Goal: Transaction & Acquisition: Purchase product/service

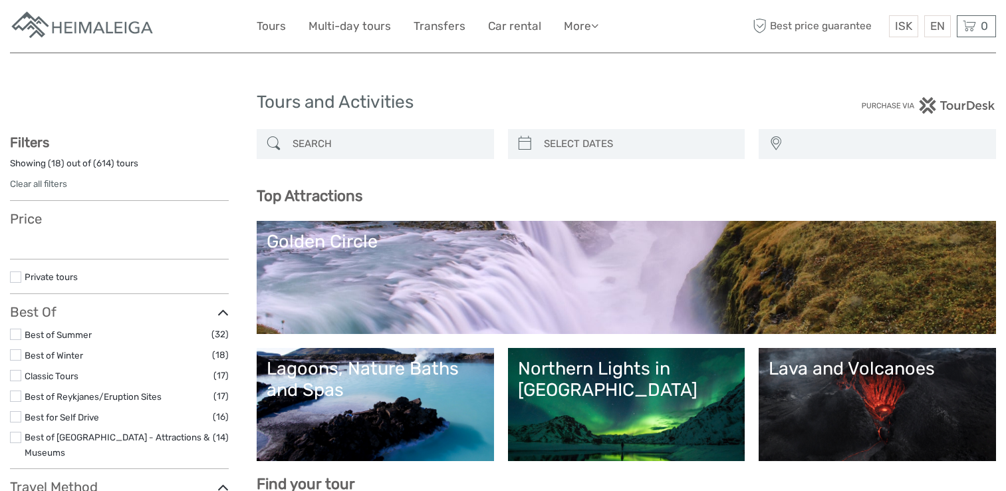
select select
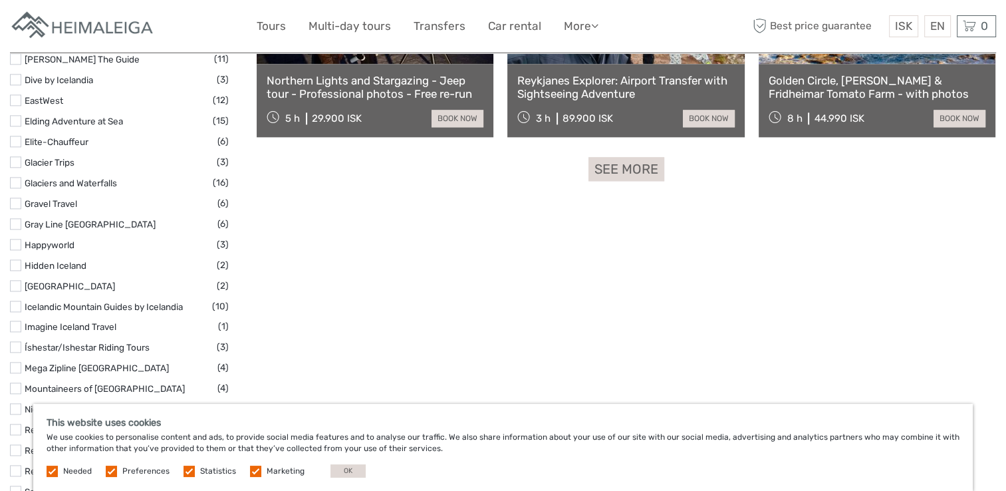
scroll to position [1795, 0]
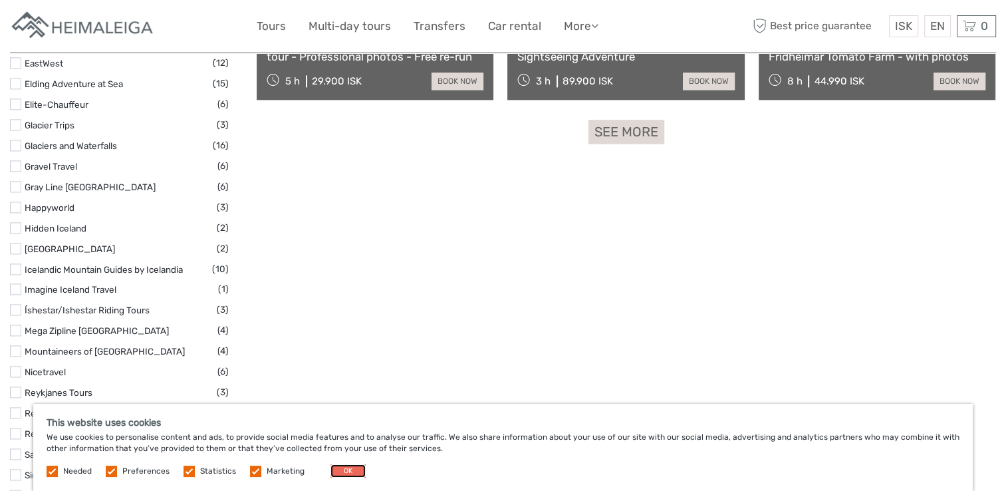
click at [352, 475] on button "OK" at bounding box center [347, 470] width 35 height 13
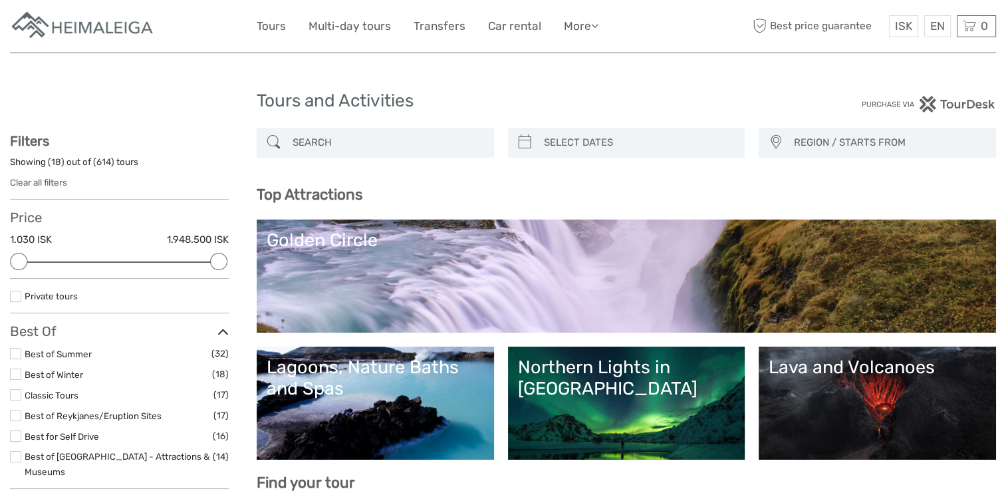
scroll to position [0, 0]
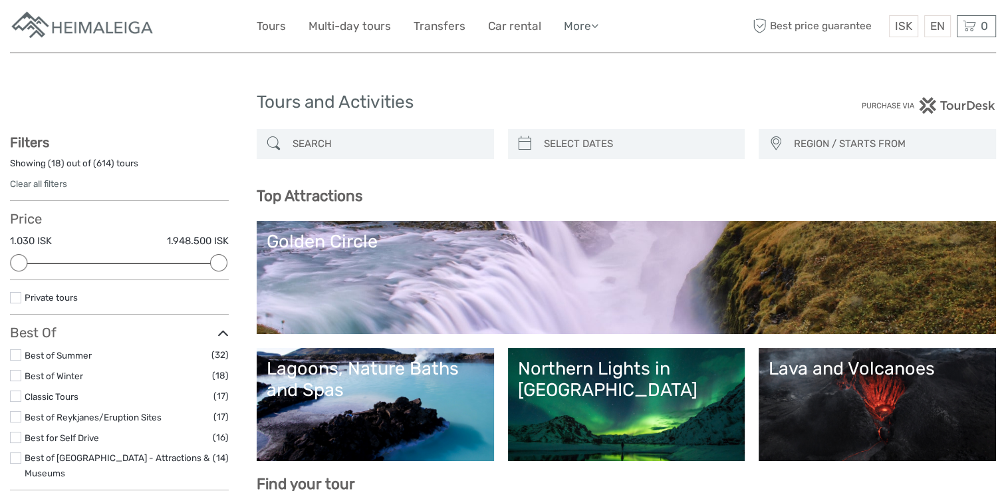
click at [594, 25] on icon at bounding box center [594, 25] width 7 height 11
click at [426, 22] on link "Transfers" at bounding box center [439, 26] width 52 height 19
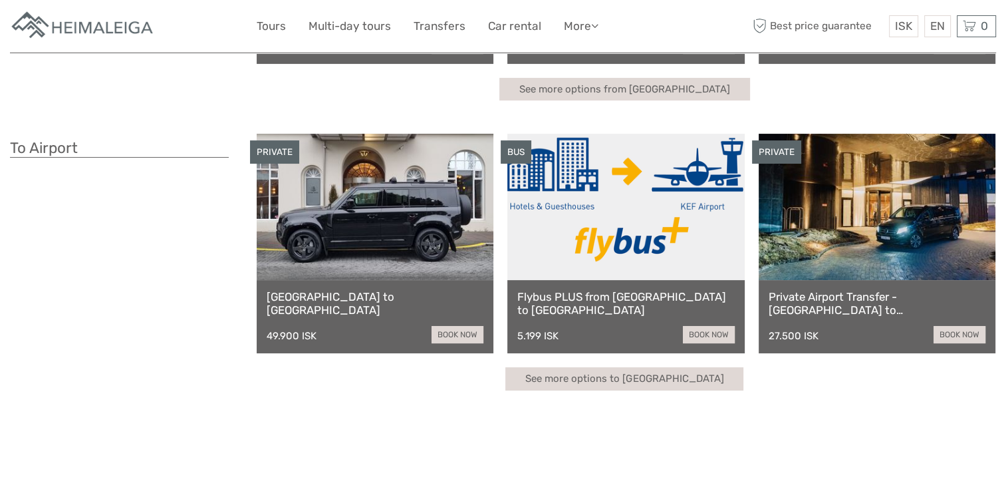
scroll to position [266, 0]
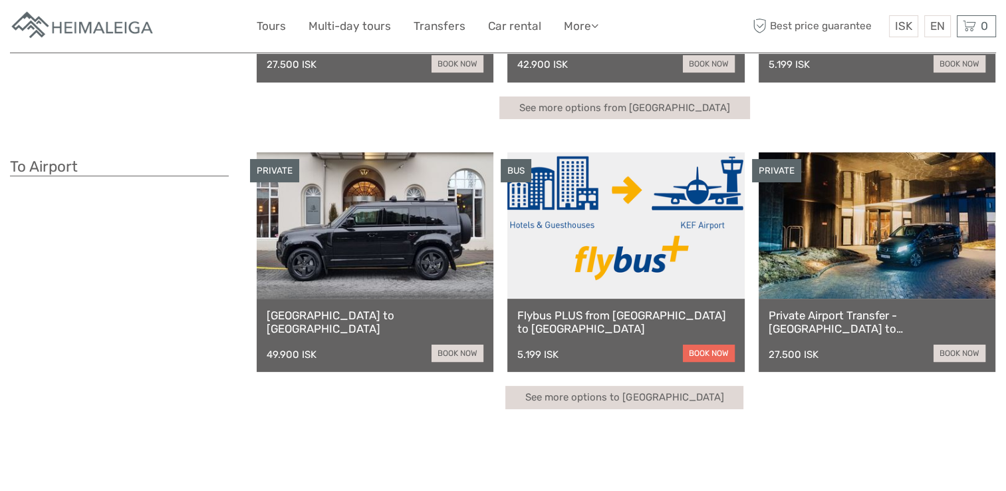
click at [706, 348] on link "book now" at bounding box center [709, 352] width 52 height 17
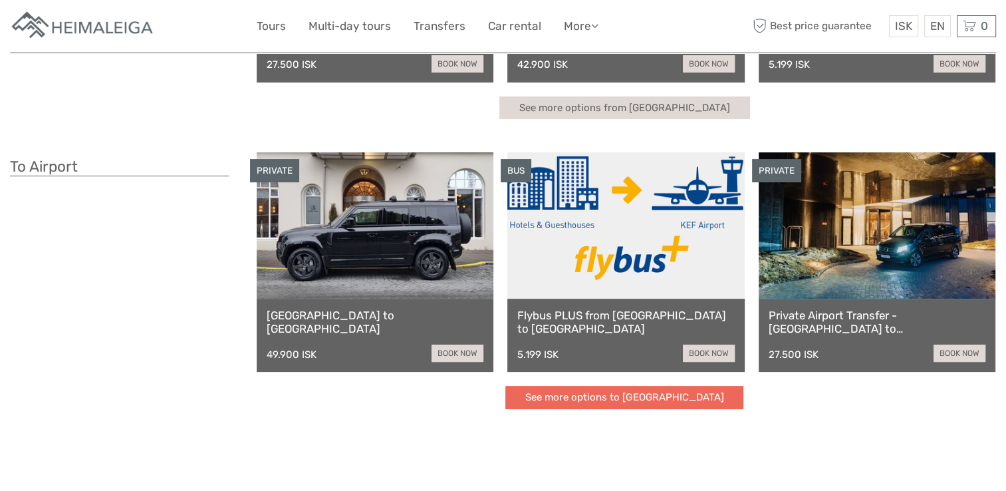
click at [631, 399] on link "See more options to Keflavík airport" at bounding box center [624, 397] width 238 height 23
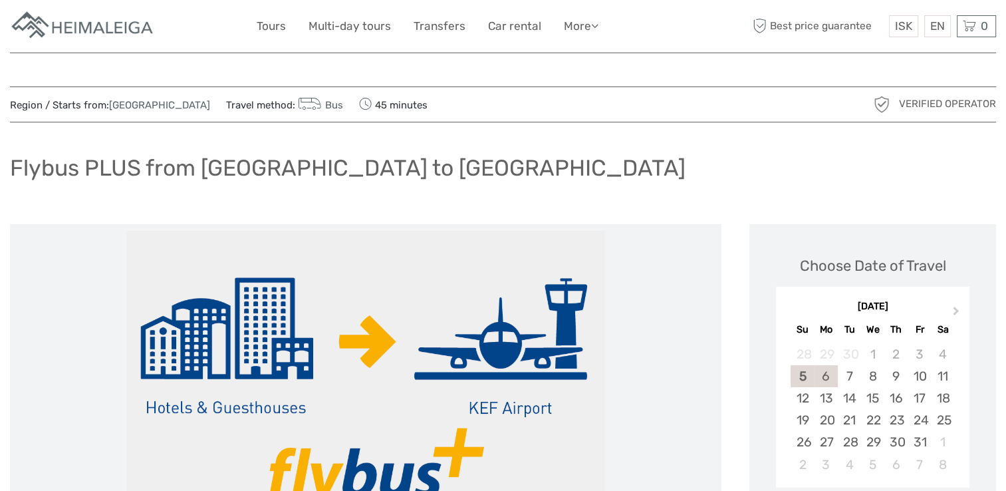
click at [823, 376] on div "6" at bounding box center [825, 376] width 23 height 22
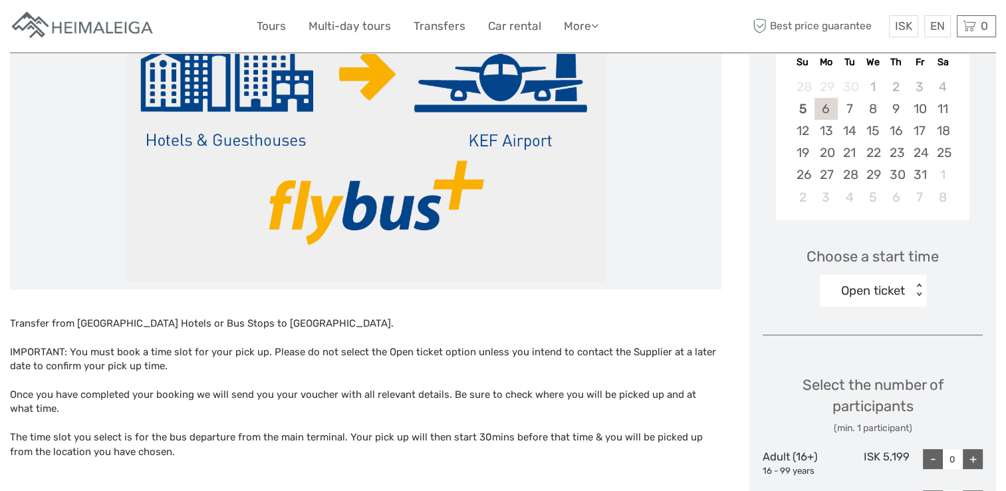
scroll to position [266, 0]
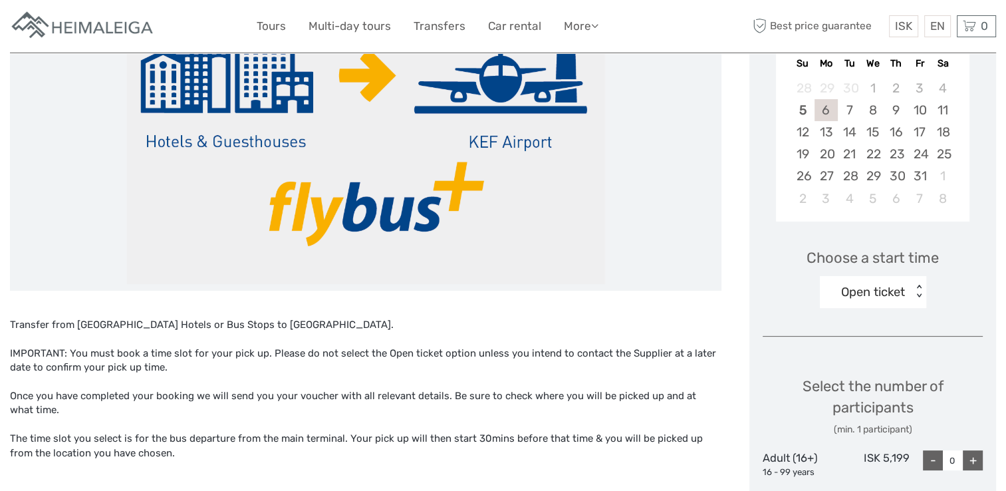
click at [918, 286] on div "Open ticket < >" at bounding box center [873, 292] width 106 height 32
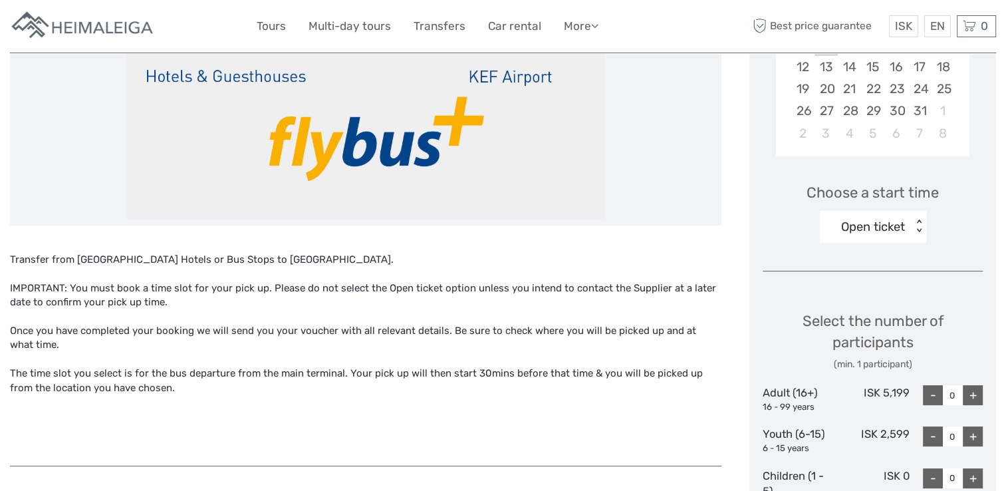
scroll to position [332, 0]
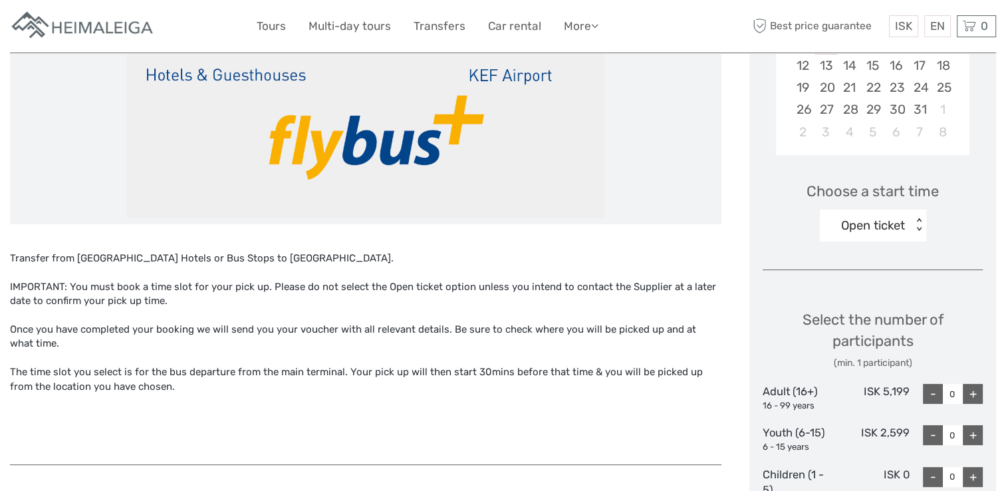
click at [920, 222] on div "< >" at bounding box center [918, 225] width 11 height 14
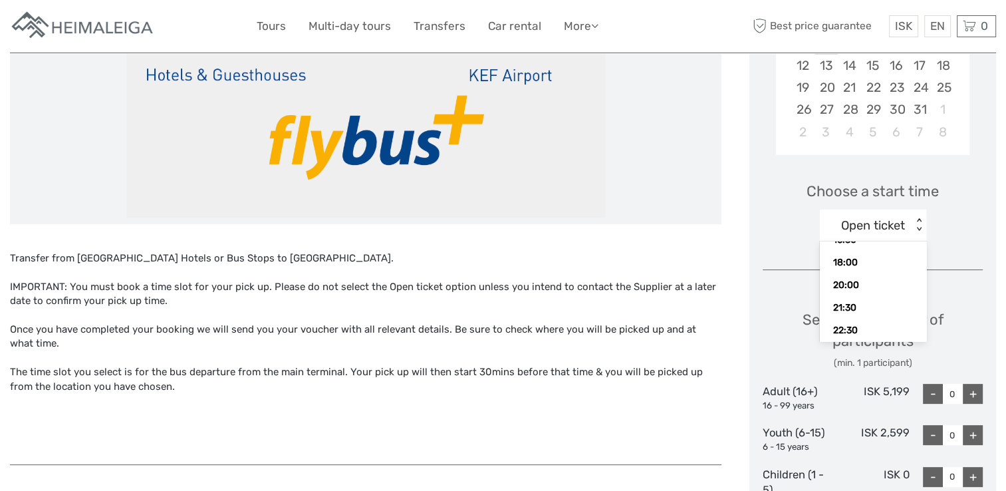
scroll to position [265, 0]
click at [844, 248] on div "15:30" at bounding box center [872, 249] width 93 height 23
click at [922, 229] on div "< >" at bounding box center [918, 225] width 11 height 14
click at [917, 227] on div "< >" at bounding box center [918, 225] width 11 height 14
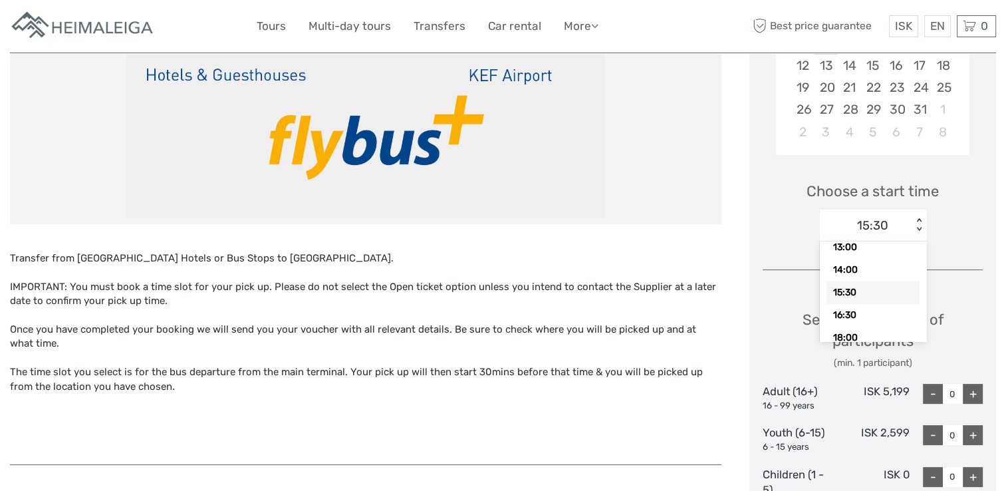
scroll to position [234, 0]
click at [852, 302] on div "16:30" at bounding box center [872, 302] width 93 height 23
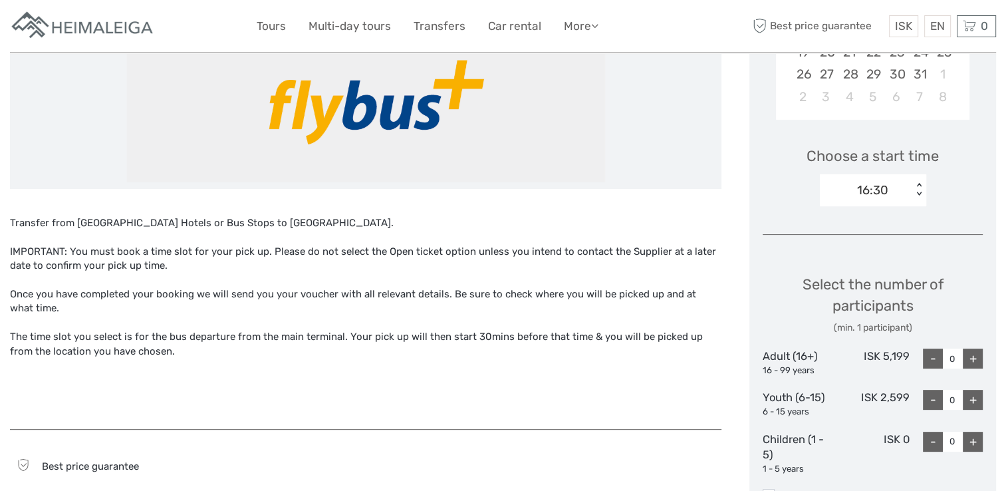
scroll to position [598, 0]
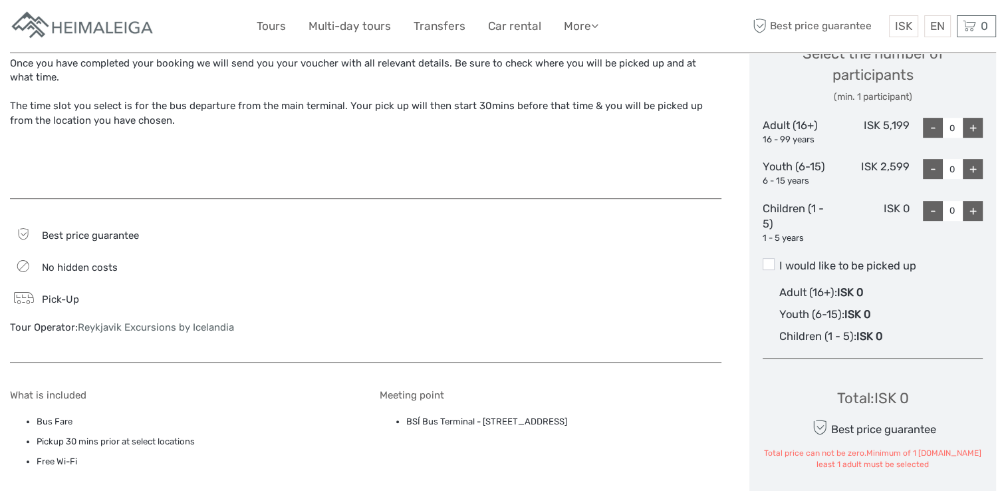
click at [977, 124] on div "+" at bounding box center [972, 128] width 20 height 20
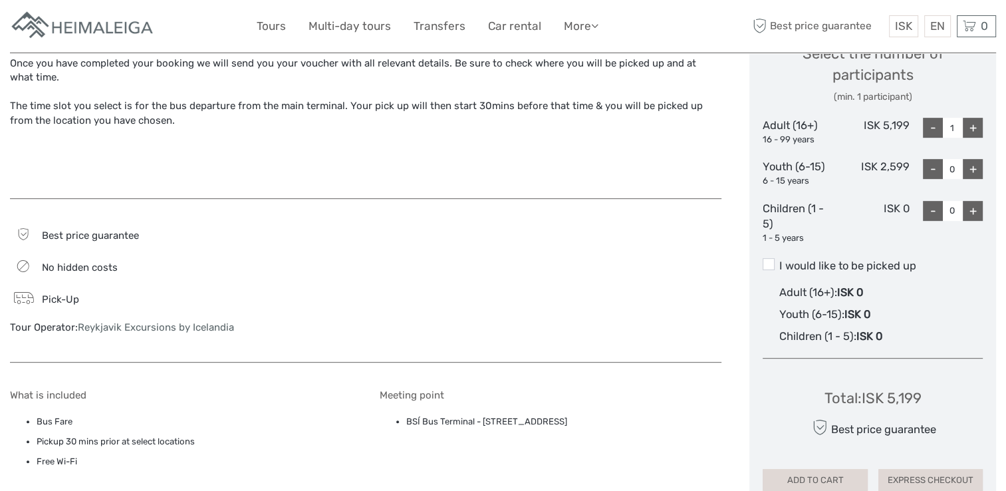
click at [976, 124] on div "+" at bounding box center [972, 128] width 20 height 20
type input "2"
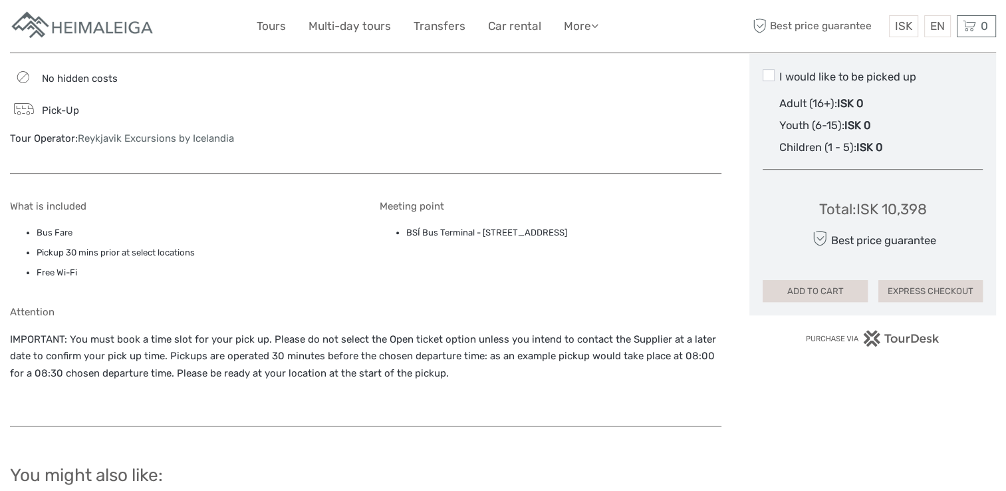
scroll to position [798, 0]
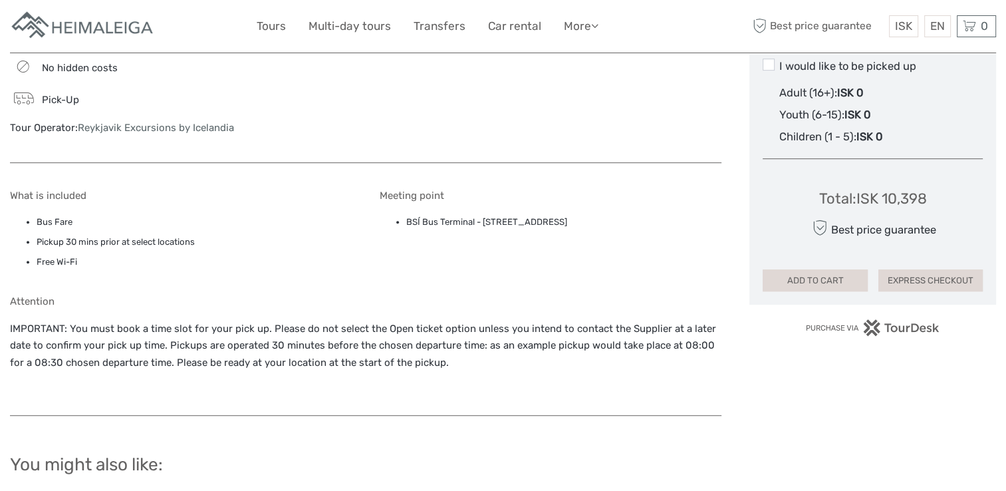
drag, startPoint x: 949, startPoint y: 275, endPoint x: 609, endPoint y: 310, distance: 342.1
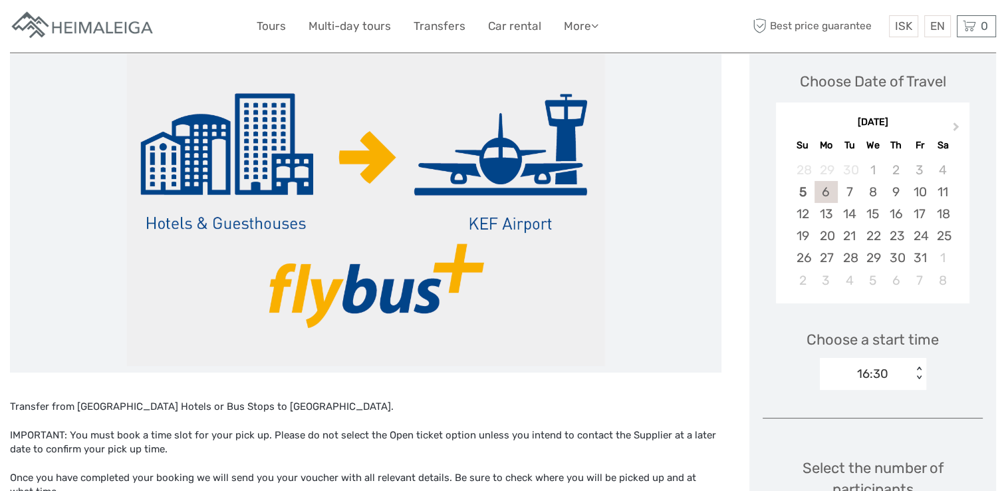
scroll to position [0, 0]
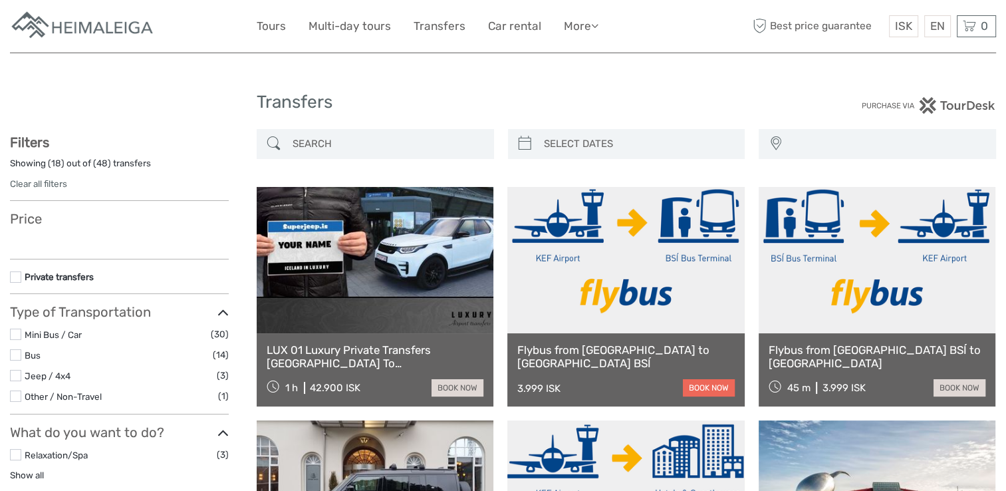
select select
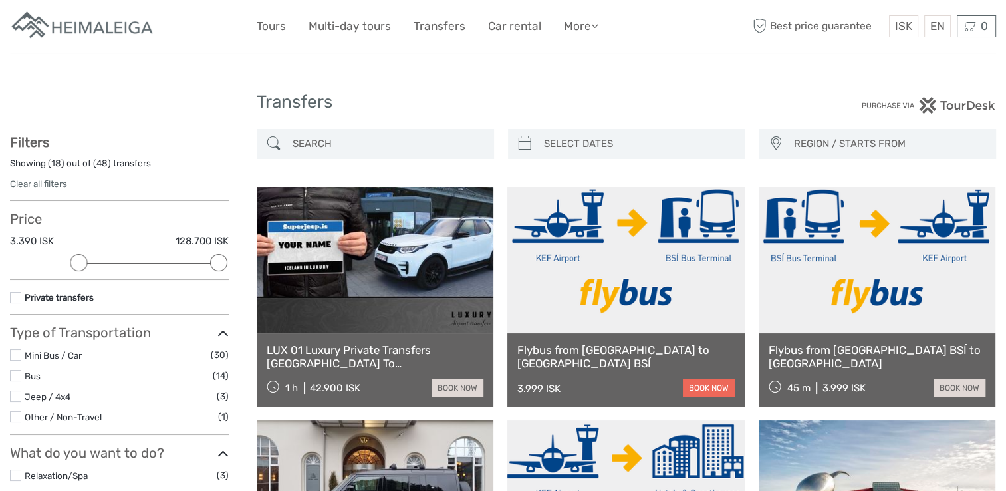
click at [712, 386] on link "book now" at bounding box center [709, 387] width 52 height 17
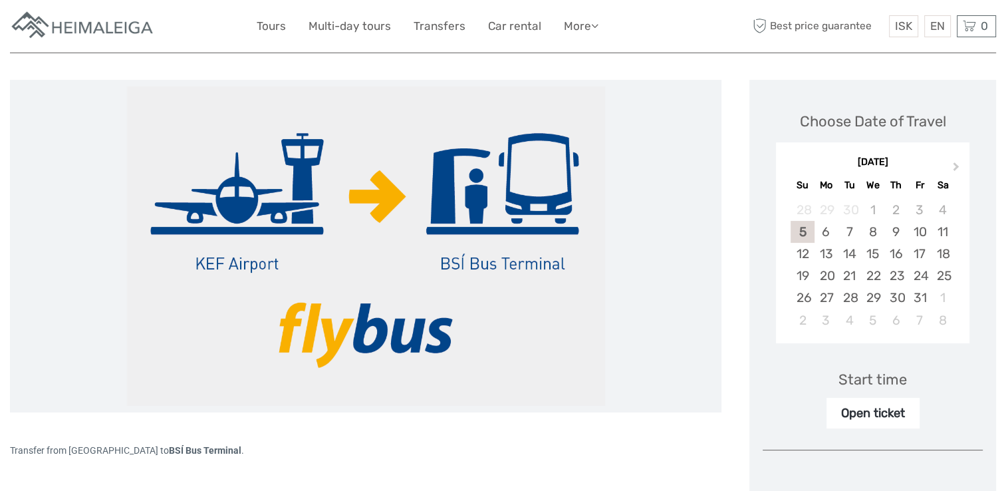
scroll to position [133, 0]
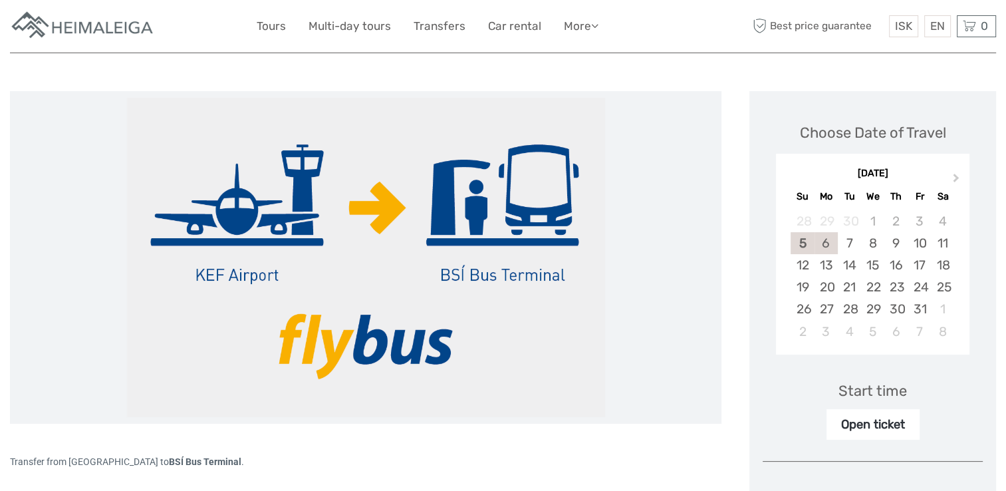
click at [828, 243] on div "6" at bounding box center [825, 243] width 23 height 22
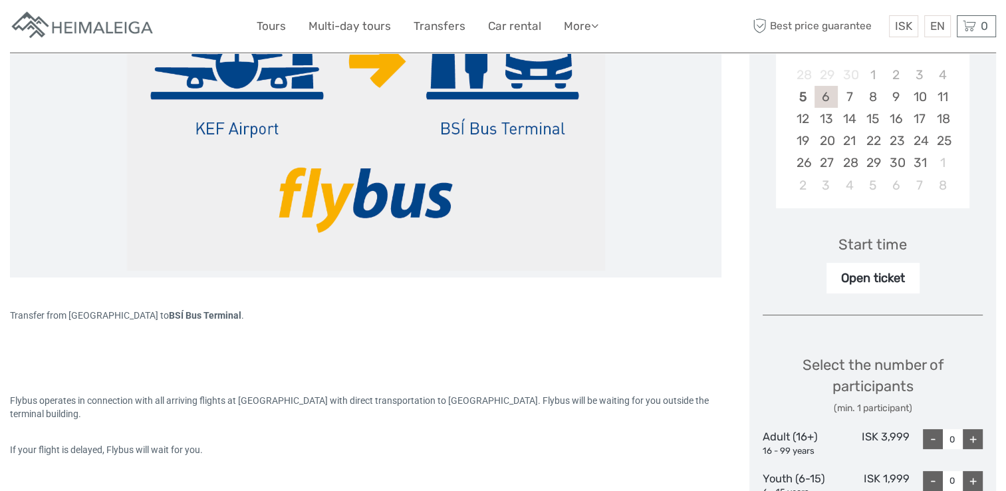
scroll to position [332, 0]
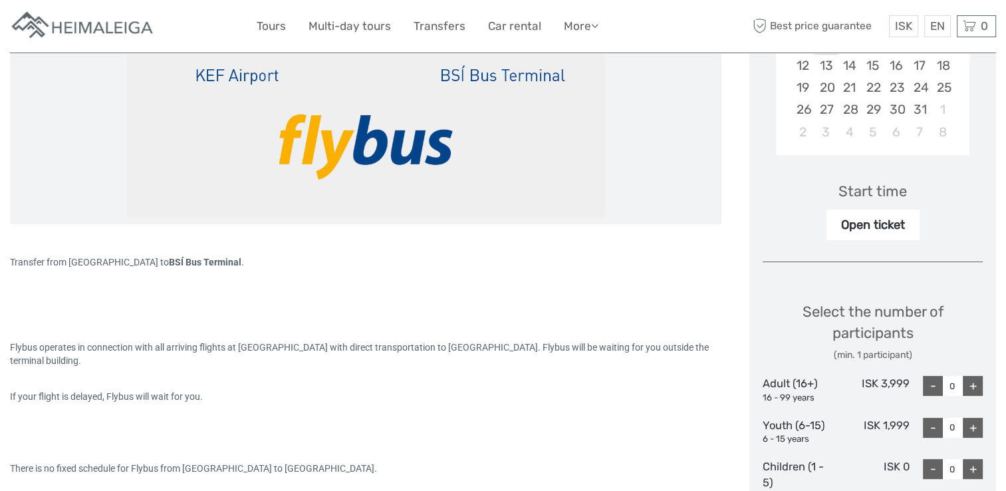
click at [873, 222] on div "Open ticket" at bounding box center [872, 224] width 93 height 31
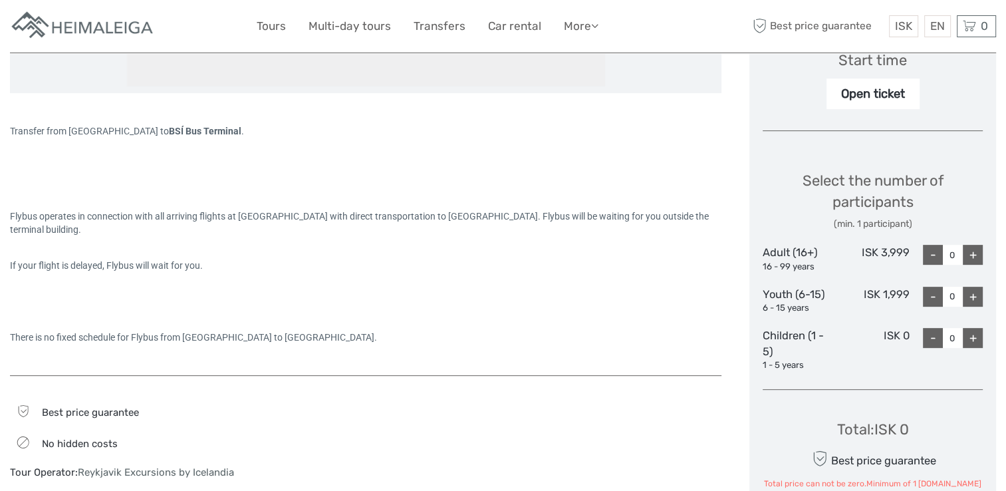
scroll to position [465, 0]
click at [973, 252] on div "+" at bounding box center [972, 253] width 20 height 20
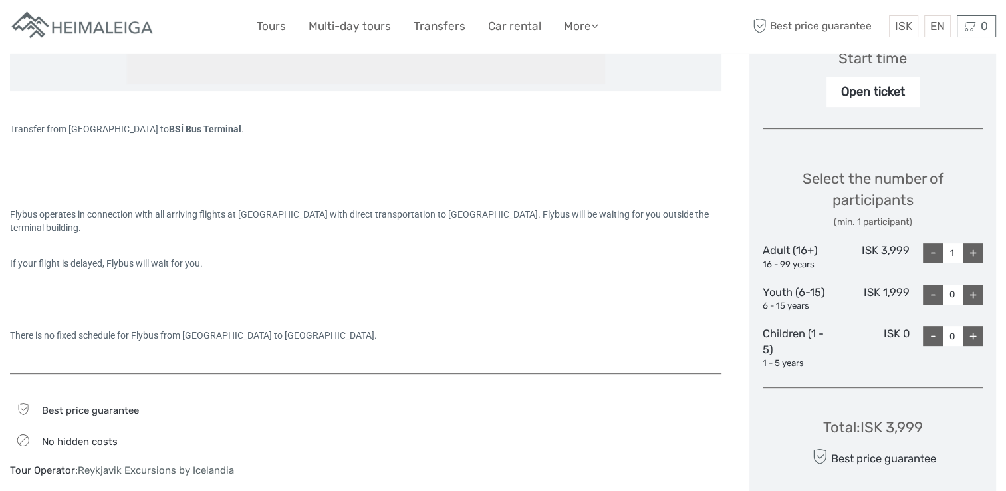
click at [973, 252] on div "+" at bounding box center [972, 253] width 20 height 20
type input "2"
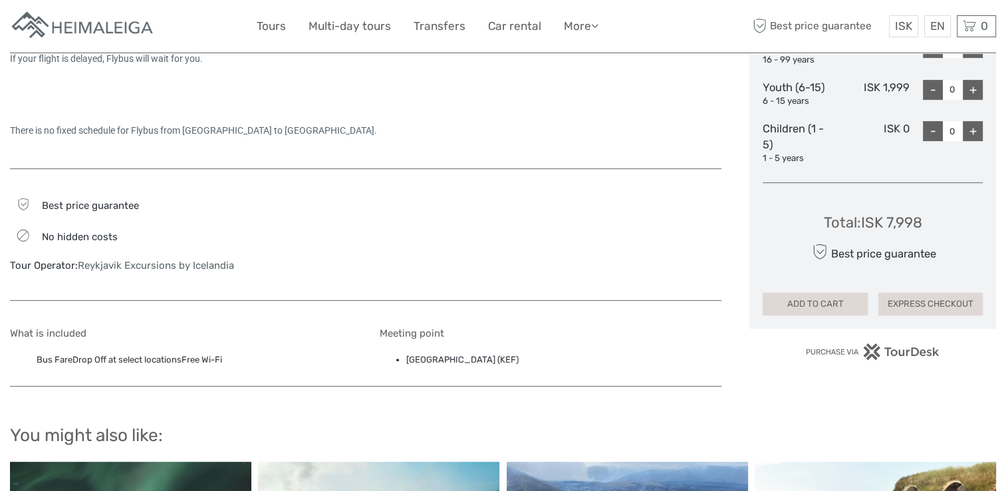
scroll to position [731, 0]
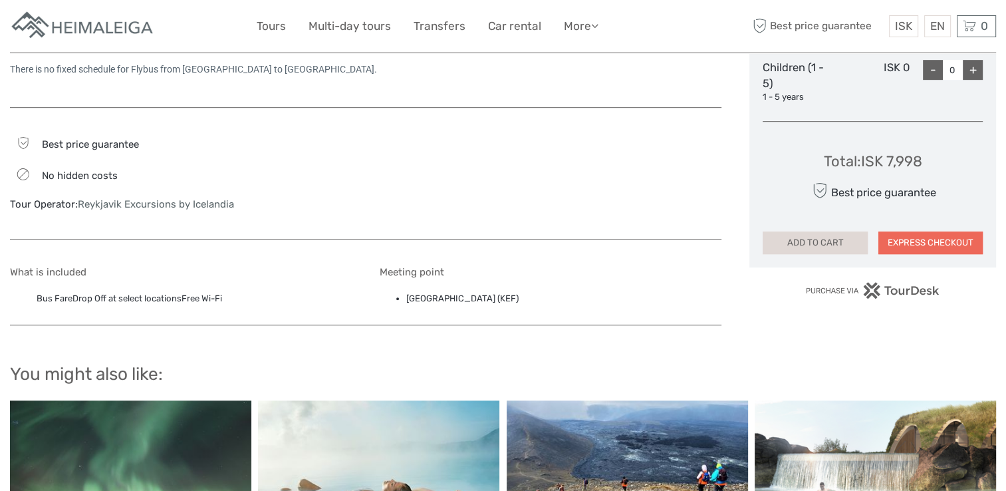
click at [933, 241] on button "EXPRESS CHECKOUT" at bounding box center [930, 242] width 104 height 23
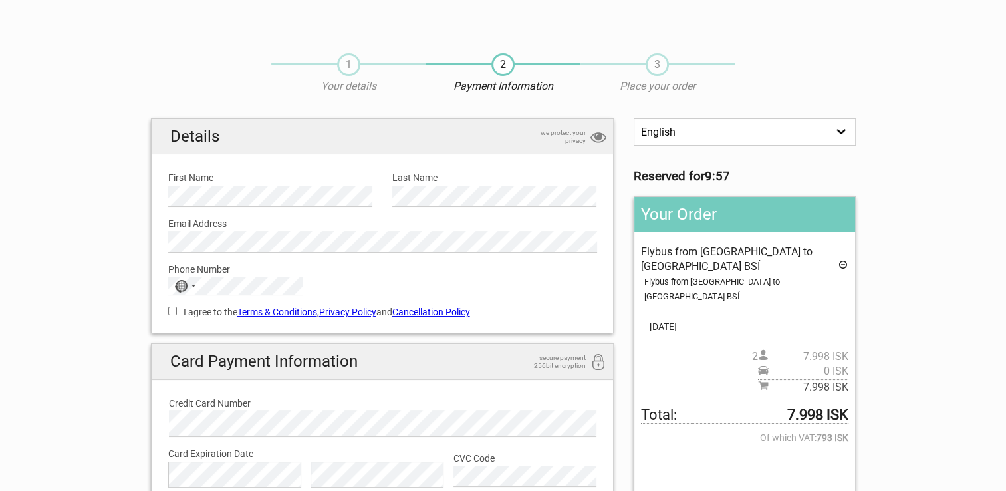
click at [171, 309] on input "I agree to the Terms & Conditions , Privacy Policy and Cancellation Policy" at bounding box center [172, 310] width 9 height 9
checkbox input "true"
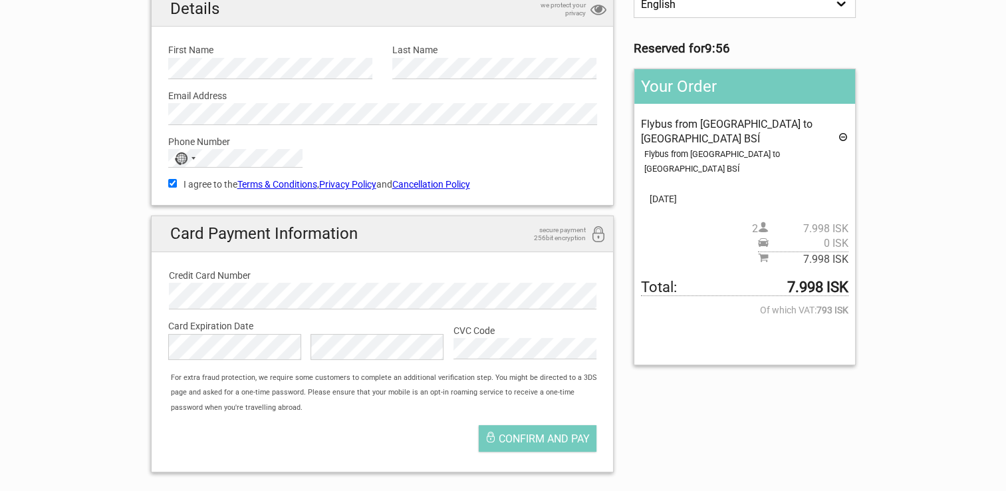
scroll to position [133, 0]
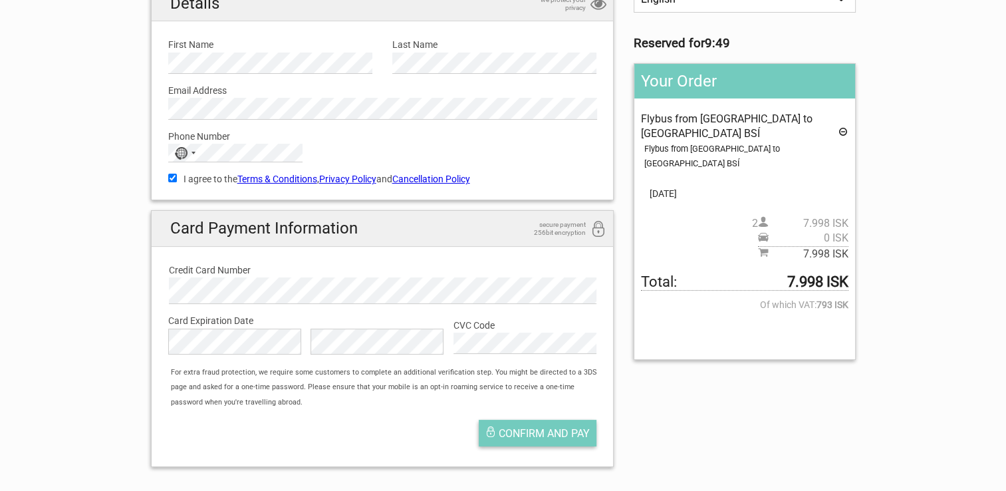
click at [541, 429] on span "Confirm and pay" at bounding box center [544, 433] width 91 height 13
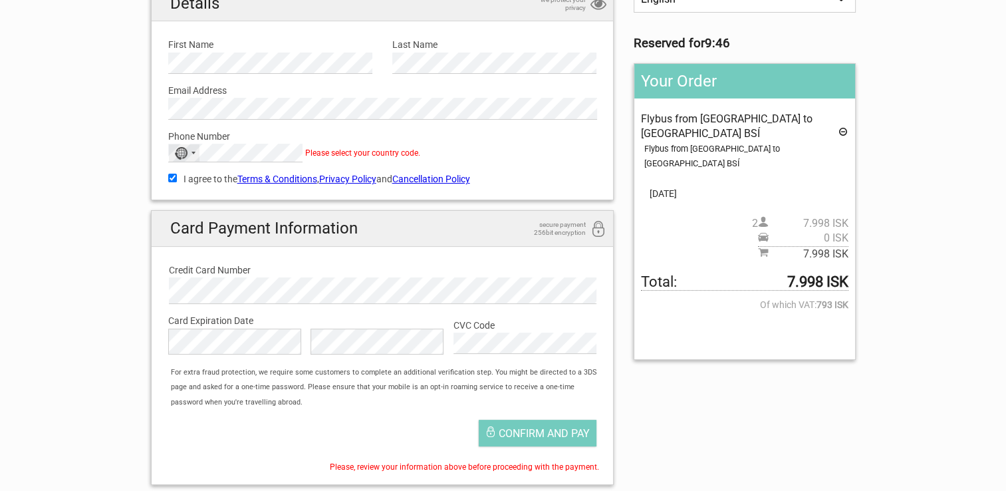
click at [191, 148] on div "No country selected" at bounding box center [184, 152] width 31 height 17
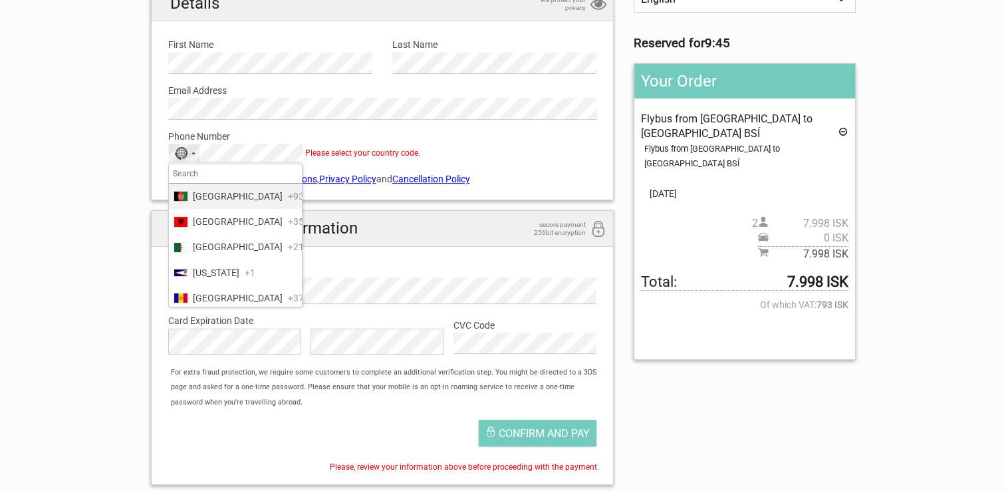
click at [202, 170] on input "Search" at bounding box center [235, 173] width 133 height 19
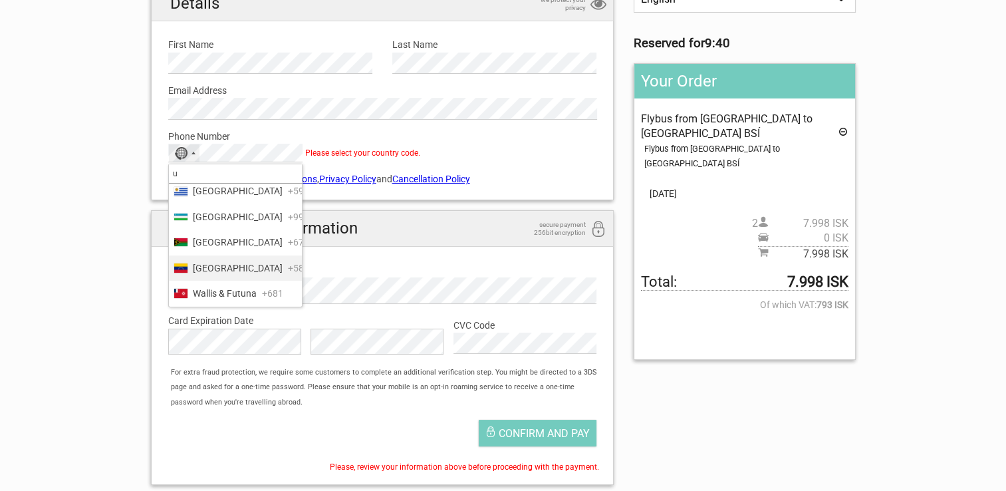
scroll to position [1844, 0]
type input "u"
click at [227, 173] on span "United States" at bounding box center [238, 165] width 90 height 15
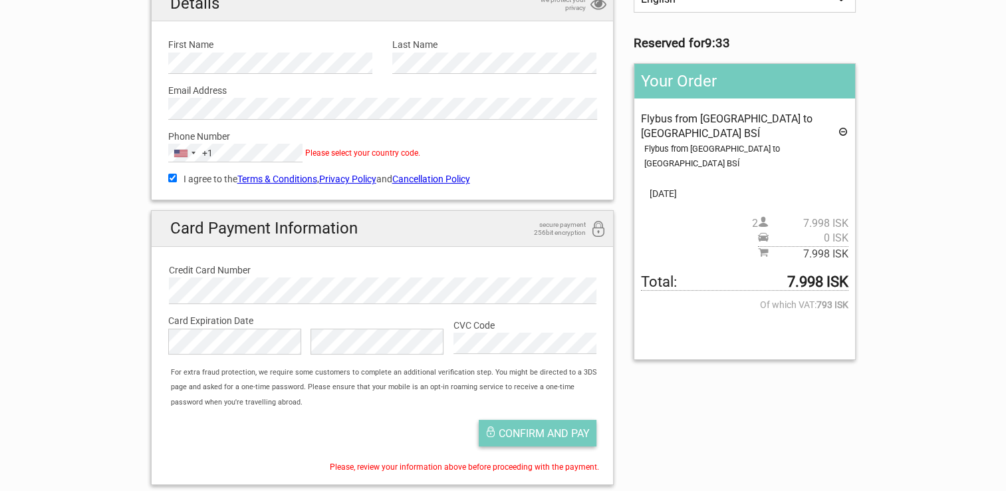
click at [557, 433] on span "Confirm and pay" at bounding box center [544, 433] width 91 height 13
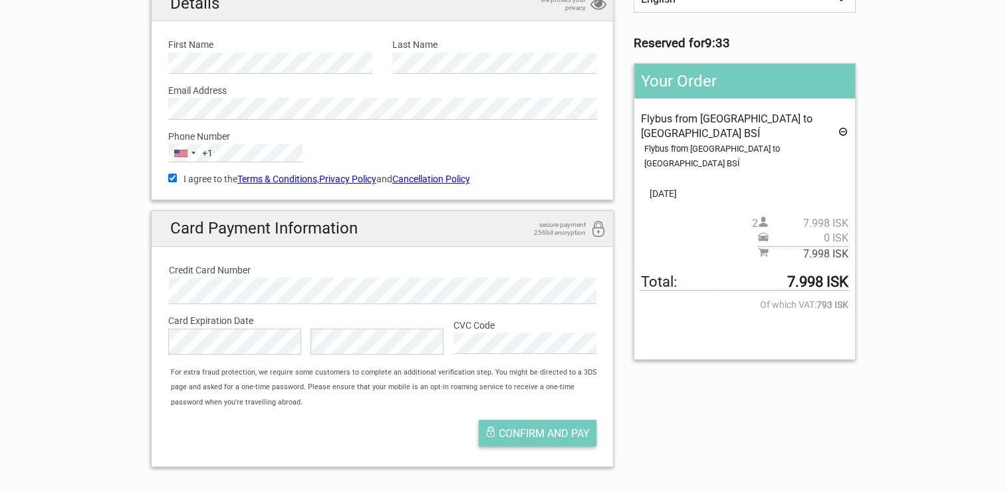
click at [545, 431] on span "Confirm and pay" at bounding box center [544, 433] width 91 height 13
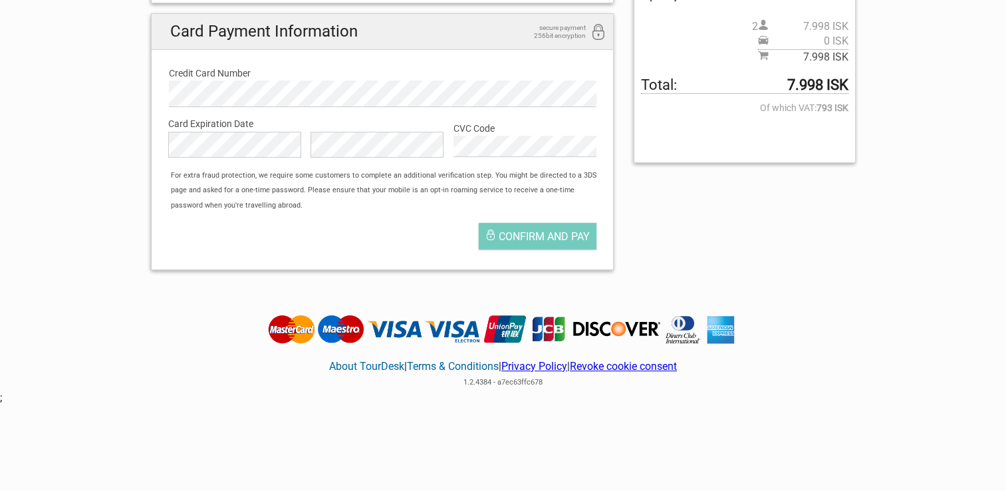
scroll to position [332, 0]
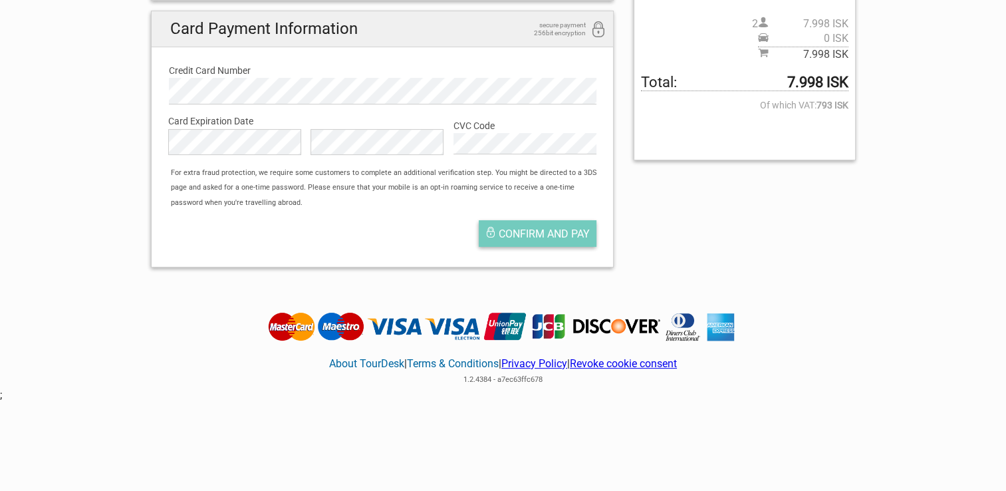
click at [538, 232] on span "Confirm and pay" at bounding box center [544, 233] width 91 height 13
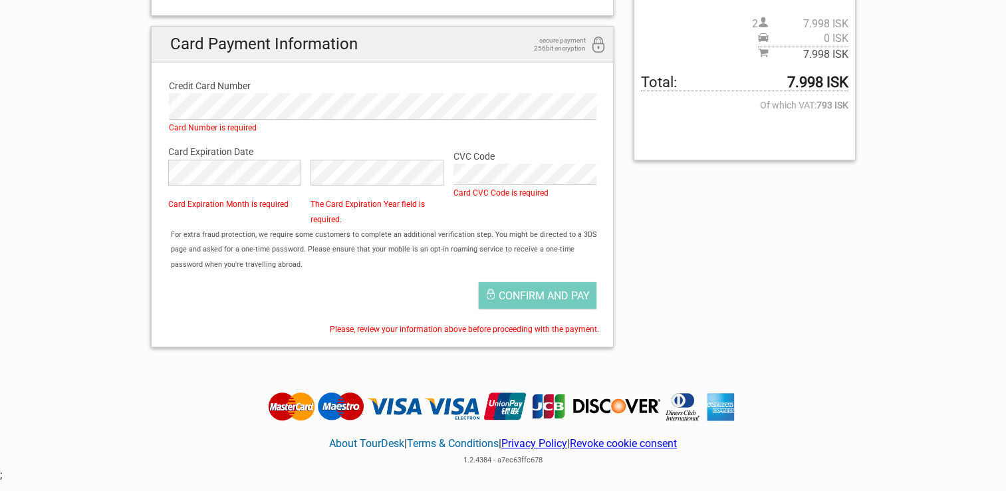
scroll to position [0, 0]
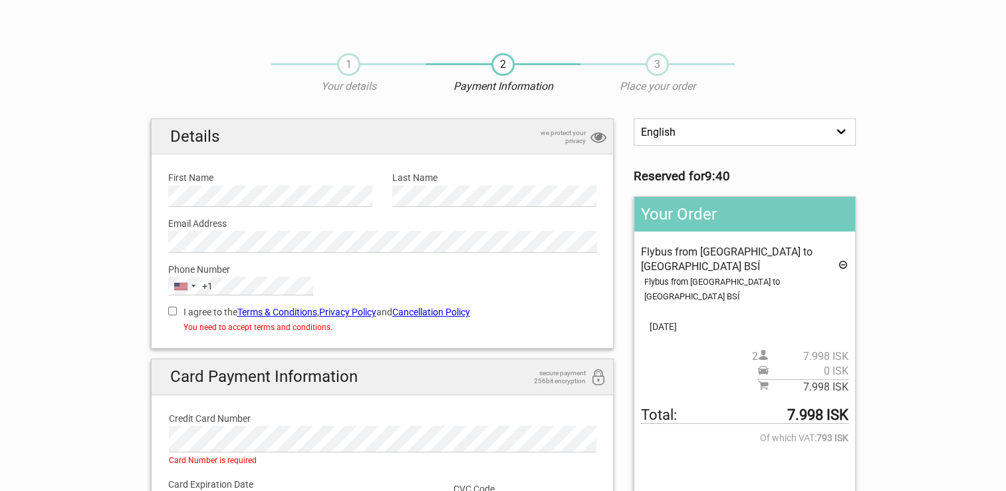
click at [921, 209] on section "1 Your details 2 Payment Information 3 Place your order English Español Deutsch…" at bounding box center [503, 365] width 1006 height 650
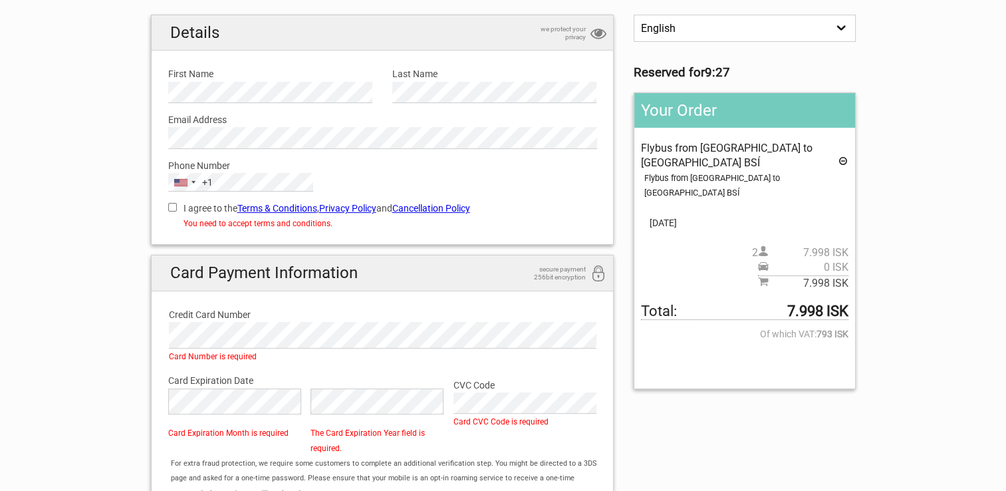
scroll to position [133, 0]
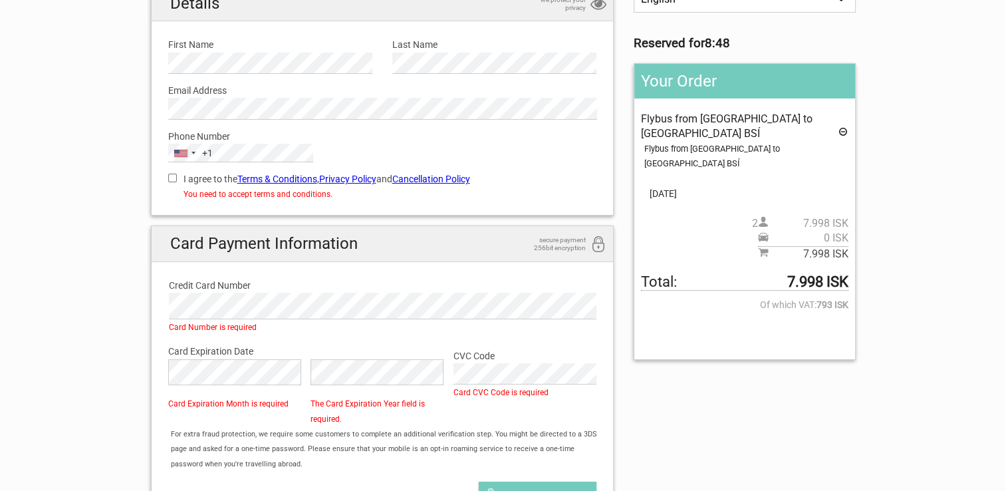
click at [169, 178] on input "I agree to the Terms & Conditions , Privacy Policy and Cancellation Policy" at bounding box center [172, 177] width 9 height 9
checkbox input "true"
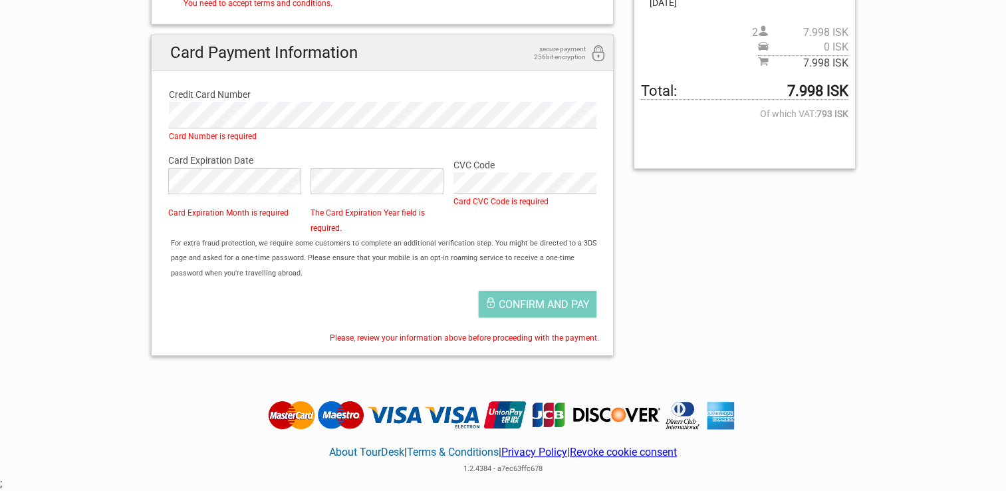
scroll to position [332, 0]
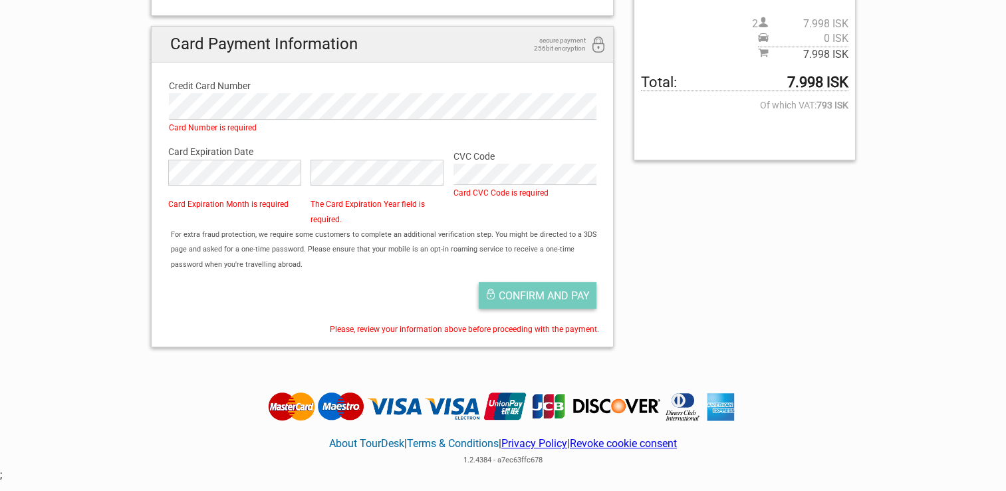
click at [528, 291] on span "Confirm and pay" at bounding box center [544, 295] width 91 height 13
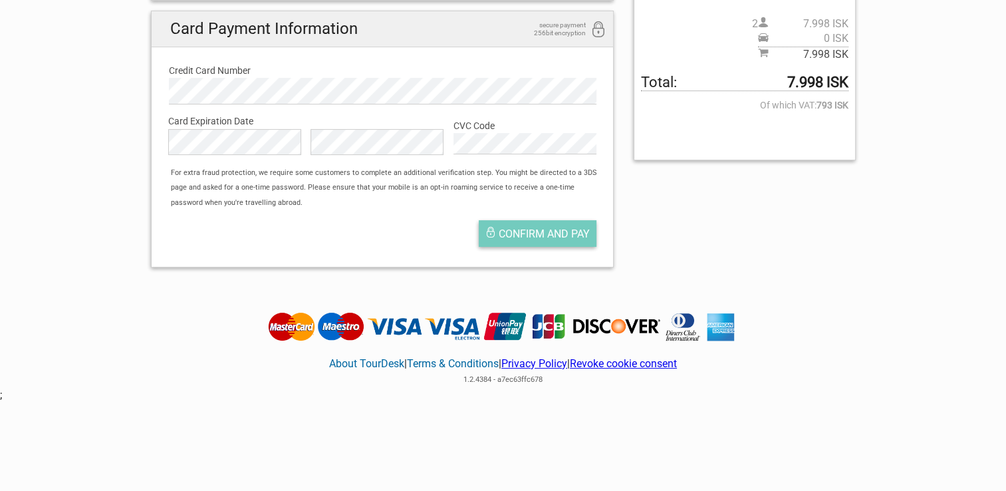
click at [550, 229] on span "Confirm and pay" at bounding box center [544, 233] width 91 height 13
